Goal: Information Seeking & Learning: Learn about a topic

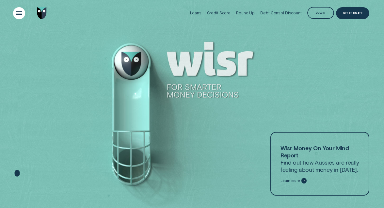
click at [16, 14] on div "Open Menu" at bounding box center [19, 13] width 17 height 17
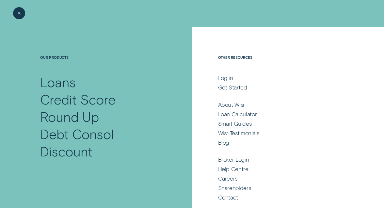
scroll to position [0, 0]
click at [227, 143] on div "Blog" at bounding box center [223, 141] width 11 height 7
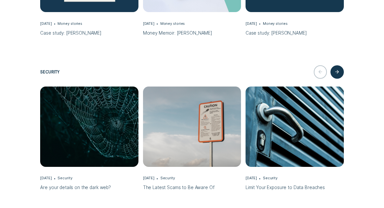
scroll to position [1840, 0]
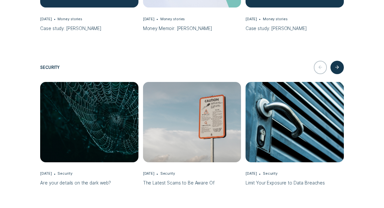
click at [189, 105] on img "The Latest Scams to Be Aware Of, Dec 03 Security" at bounding box center [191, 122] width 103 height 84
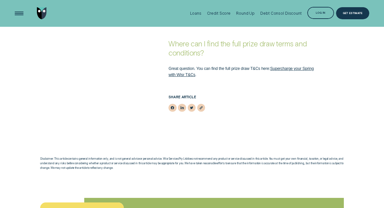
scroll to position [654, 0]
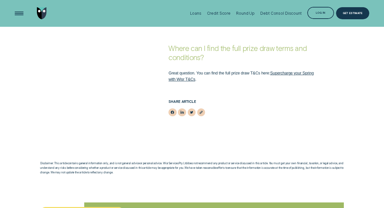
click at [293, 71] on link "Supercharge your Spring with Wisr T&Cs" at bounding box center [240, 76] width 145 height 11
